Goal: Information Seeking & Learning: Learn about a topic

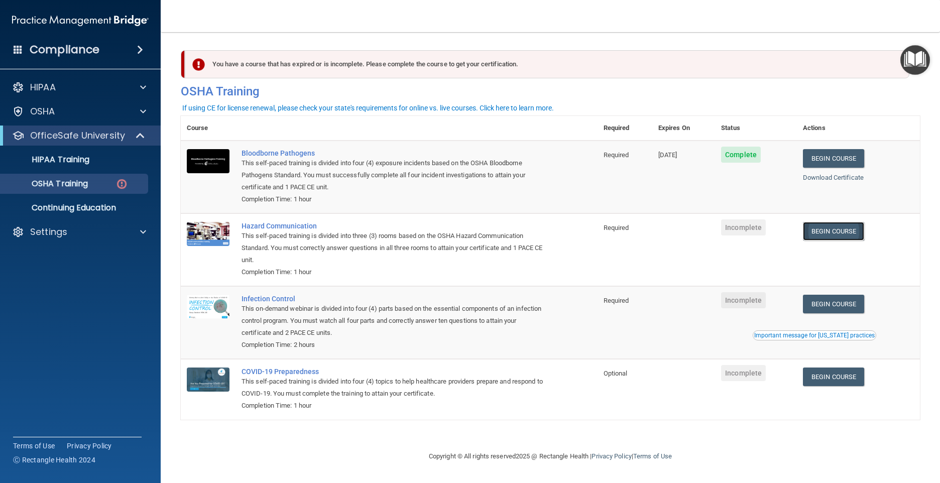
click at [830, 235] on link "Begin Course" at bounding box center [833, 231] width 61 height 19
click at [93, 233] on div "Settings" at bounding box center [67, 232] width 124 height 12
click at [77, 278] on p "Sign Out" at bounding box center [75, 280] width 137 height 10
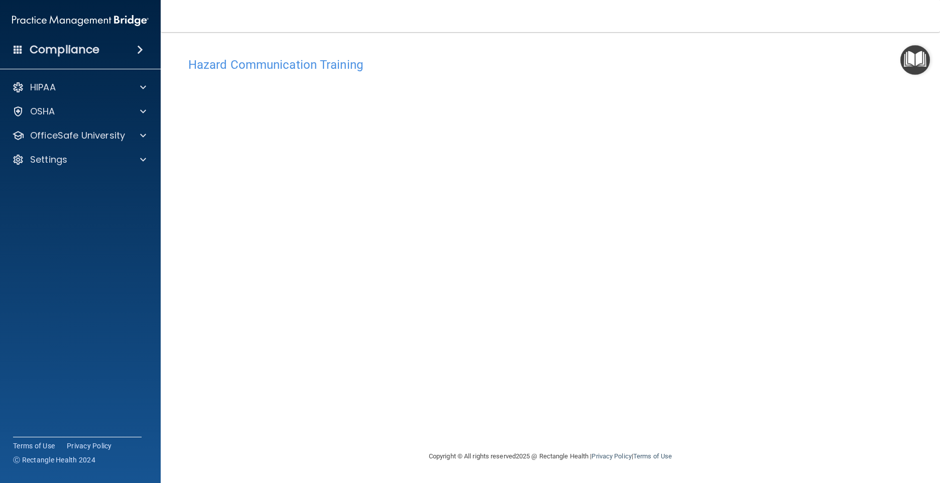
click at [338, 65] on h4 "Hazard Communication Training" at bounding box center [550, 64] width 724 height 13
click at [127, 133] on div "OfficeSafe University" at bounding box center [67, 136] width 124 height 12
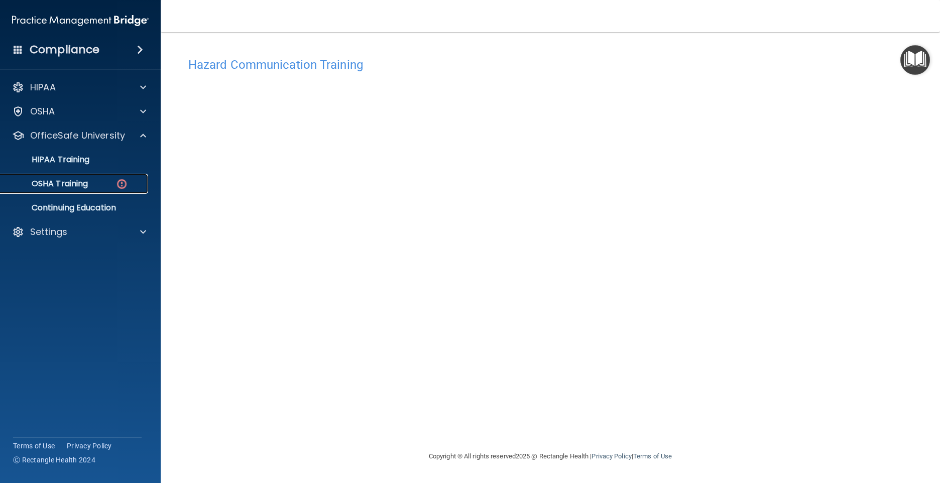
click at [132, 180] on div "OSHA Training" at bounding box center [75, 184] width 137 height 10
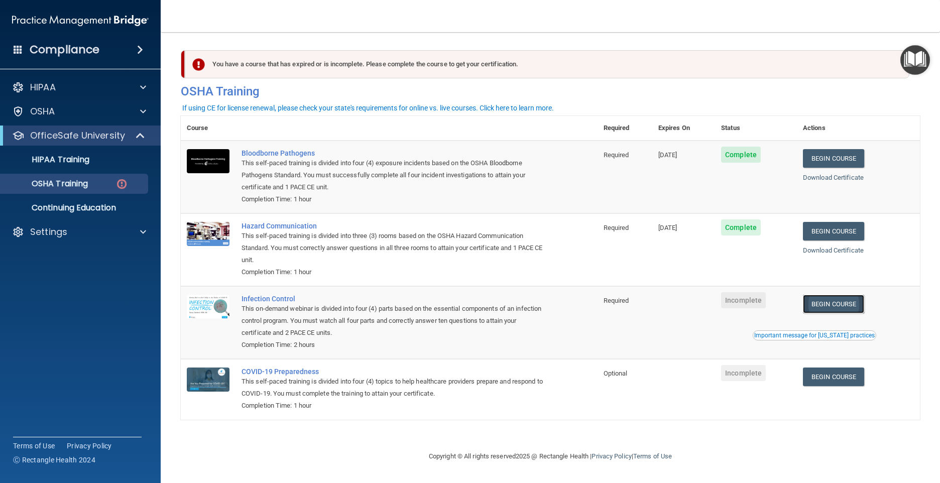
click at [828, 305] on link "Begin Course" at bounding box center [833, 304] width 61 height 19
click at [93, 184] on div "OSHA Training" at bounding box center [75, 184] width 137 height 10
click at [108, 136] on p "OfficeSafe University" at bounding box center [77, 136] width 95 height 12
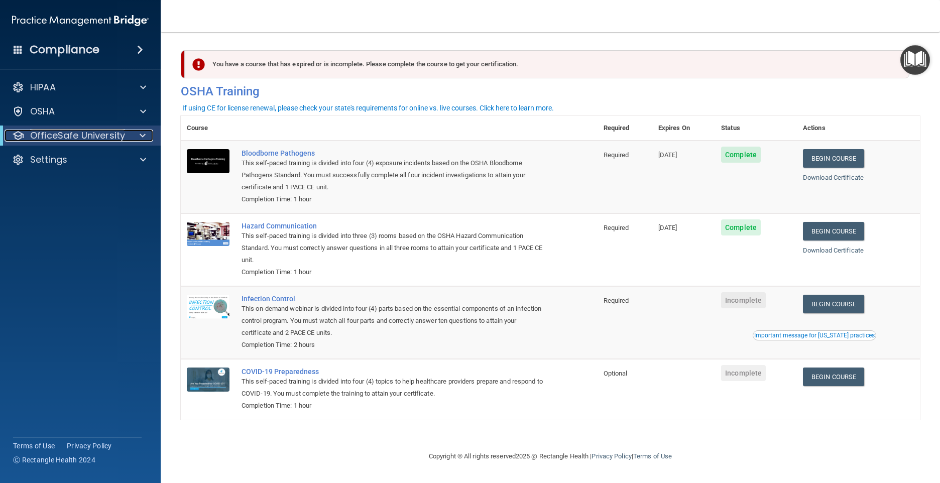
click at [108, 135] on p "OfficeSafe University" at bounding box center [77, 136] width 95 height 12
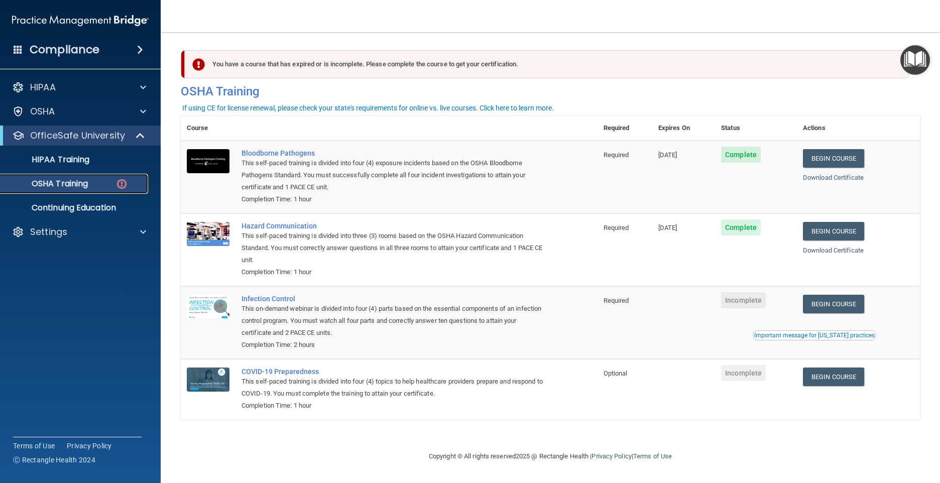
click at [108, 187] on div "OSHA Training" at bounding box center [75, 184] width 137 height 10
click at [836, 305] on link "Begin Course" at bounding box center [833, 304] width 61 height 19
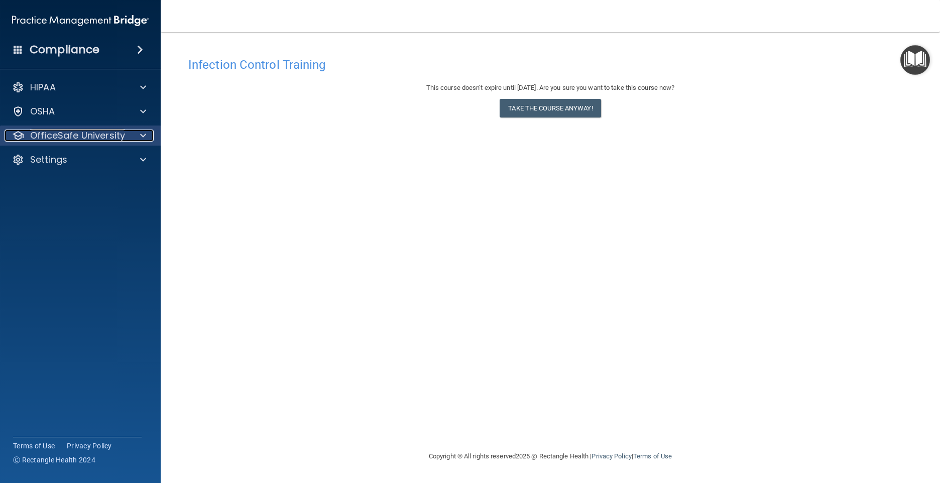
click at [130, 139] on div at bounding box center [141, 136] width 25 height 12
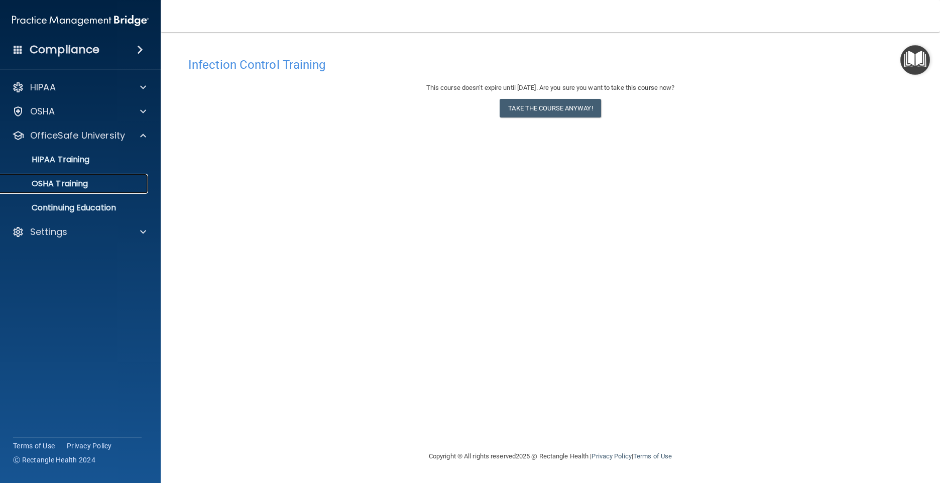
click at [124, 182] on div "OSHA Training" at bounding box center [75, 184] width 137 height 10
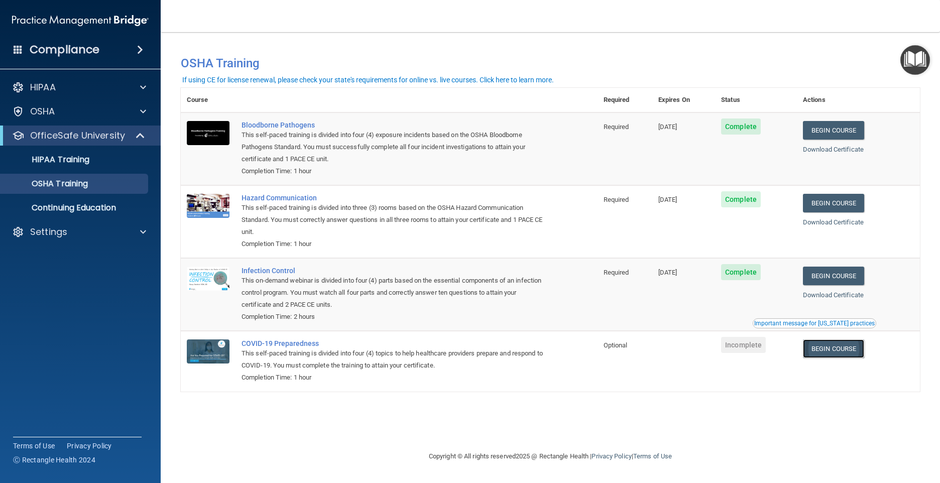
click at [856, 349] on link "Begin Course" at bounding box center [833, 348] width 61 height 19
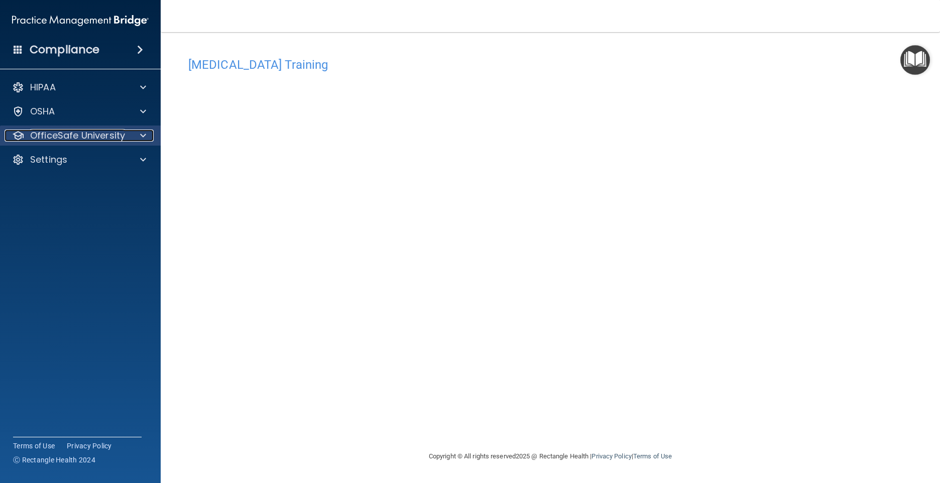
click at [131, 133] on div at bounding box center [141, 136] width 25 height 12
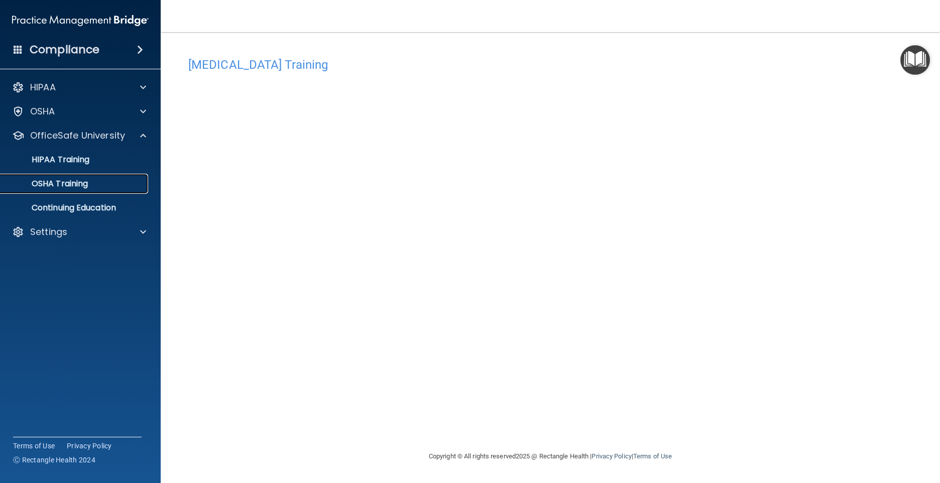
click at [127, 188] on div "OSHA Training" at bounding box center [75, 184] width 137 height 10
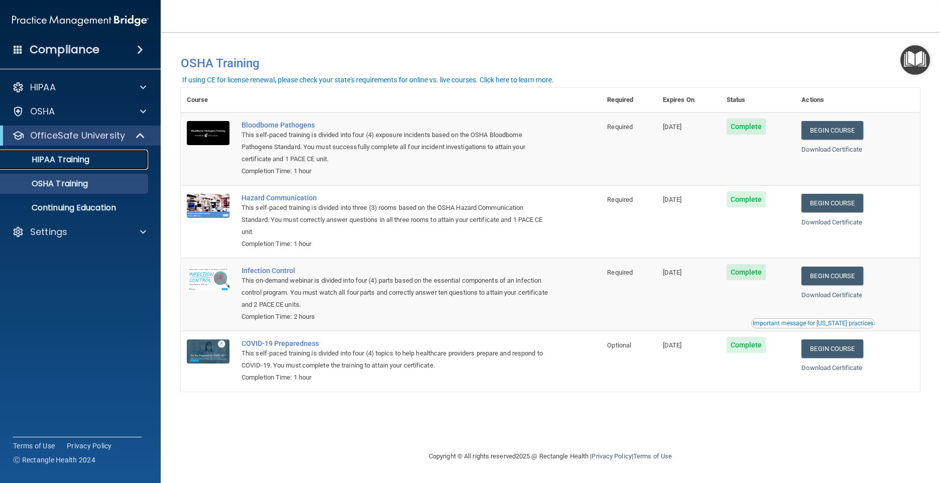
click at [94, 163] on div "HIPAA Training" at bounding box center [75, 160] width 137 height 10
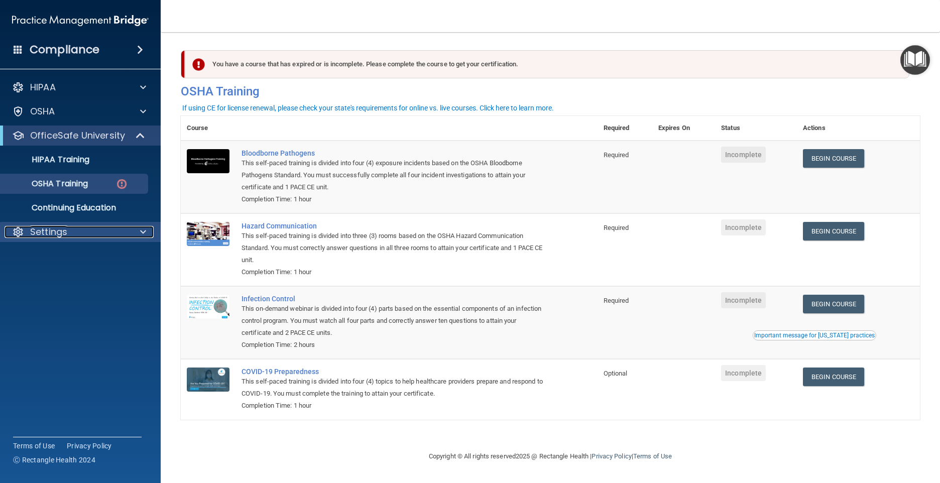
click at [100, 228] on div "Settings" at bounding box center [67, 232] width 124 height 12
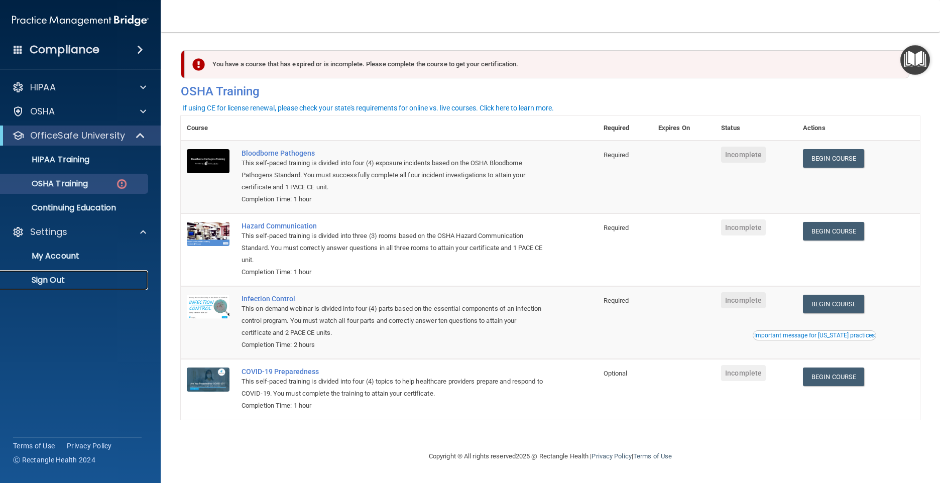
click at [73, 273] on link "Sign Out" at bounding box center [69, 280] width 158 height 20
